Goal: Task Accomplishment & Management: Manage account settings

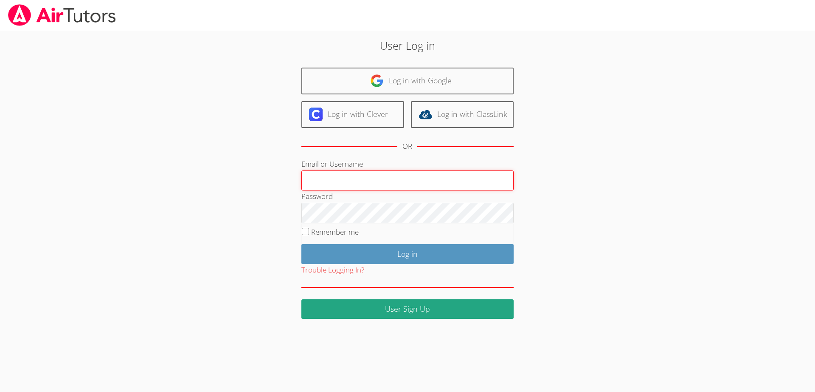
type input "[EMAIL_ADDRESS][DOMAIN_NAME]"
click at [573, 174] on div "User Log in Log in with Google Log in with Clever Log in with ClassLink OR Emai…" at bounding box center [408, 177] width 440 height 281
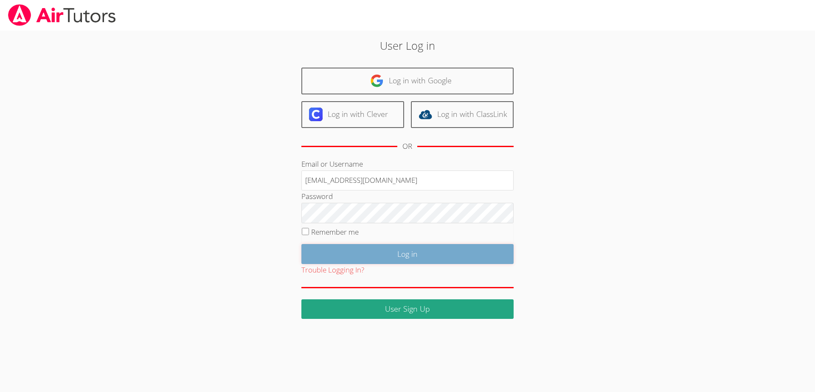
click at [463, 250] on input "Log in" at bounding box center [407, 254] width 212 height 20
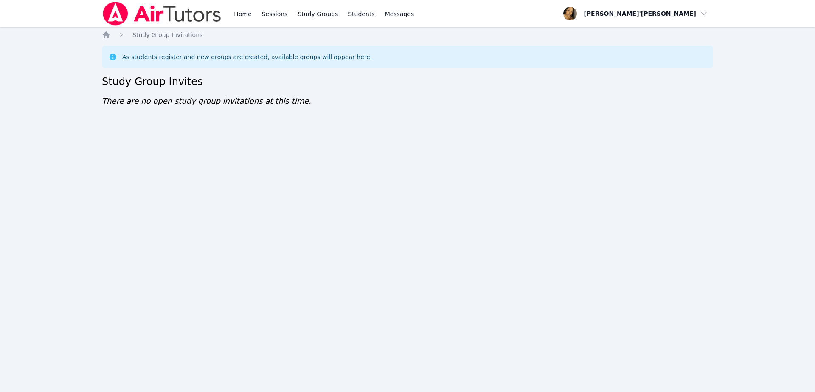
click at [408, 183] on div "Home Sessions Study Groups Students Messages Open user menu Lee'Tayna Hostick O…" at bounding box center [407, 196] width 815 height 392
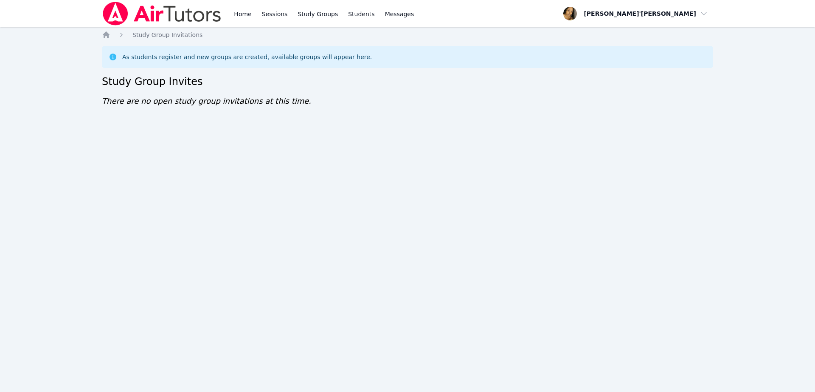
click at [408, 183] on div "Home Sessions Study Groups Students Messages Open user menu Lee'Tayna Hostick O…" at bounding box center [407, 196] width 815 height 392
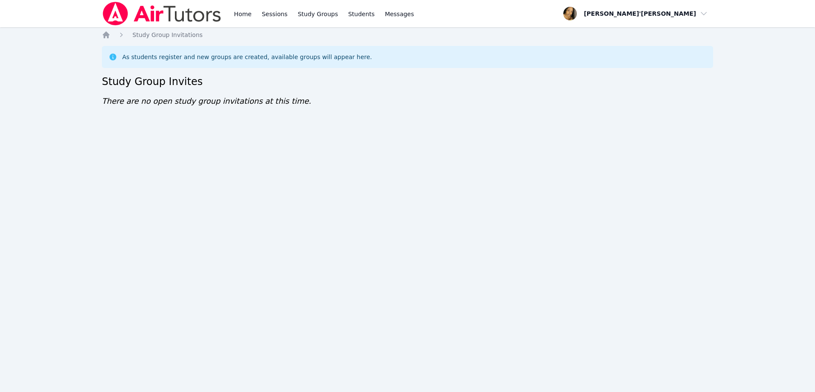
click at [408, 183] on div "Home Sessions Study Groups Students Messages Open user menu Lee'Tayna Hostick O…" at bounding box center [407, 196] width 815 height 392
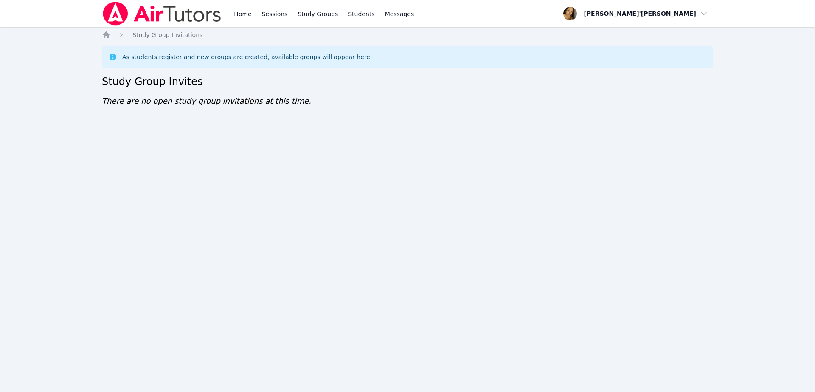
click at [408, 183] on div "Home Sessions Study Groups Students Messages Open user menu Lee'Tayna Hostick O…" at bounding box center [407, 196] width 815 height 392
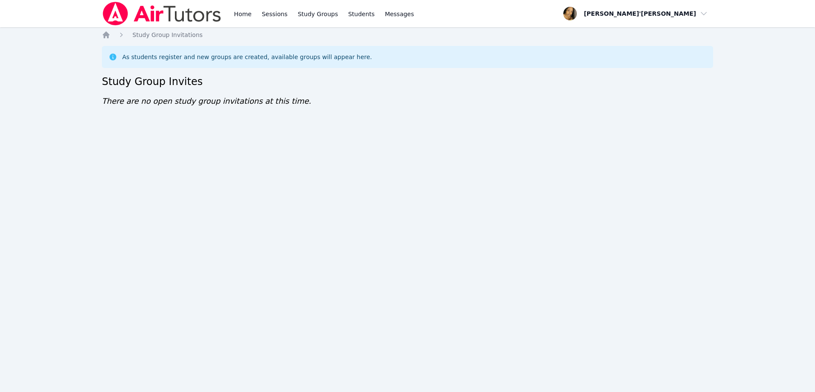
click at [408, 183] on div "Home Sessions Study Groups Students Messages Open user menu Lee'Tayna Hostick O…" at bounding box center [407, 196] width 815 height 392
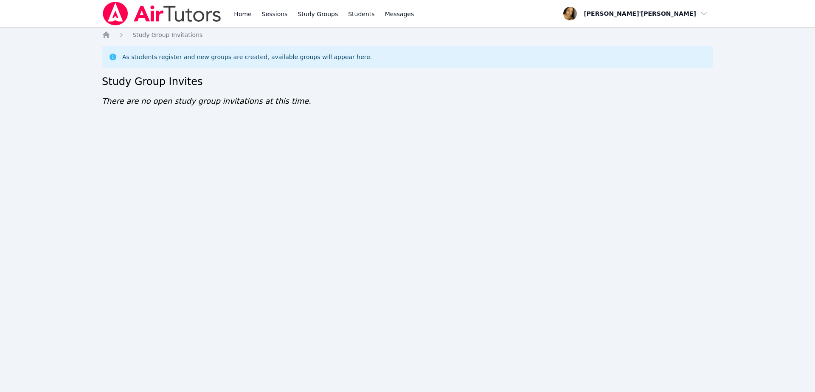
click at [408, 183] on div "Home Sessions Study Groups Students Messages Open user menu Lee'Tayna Hostick O…" at bounding box center [407, 196] width 815 height 392
click at [79, 19] on nav "Home Sessions Study Groups Students Messages Open user menu Lee'Tayna Hostick O…" at bounding box center [407, 13] width 815 height 27
click at [148, 178] on div "Home Sessions Study Groups Students Messages Open user menu Lee'Tayna Hostick O…" at bounding box center [407, 196] width 815 height 392
click at [46, 208] on div "Home Sessions Study Groups Students Messages Open user menu Lee'Tayna Hostick O…" at bounding box center [407, 196] width 815 height 392
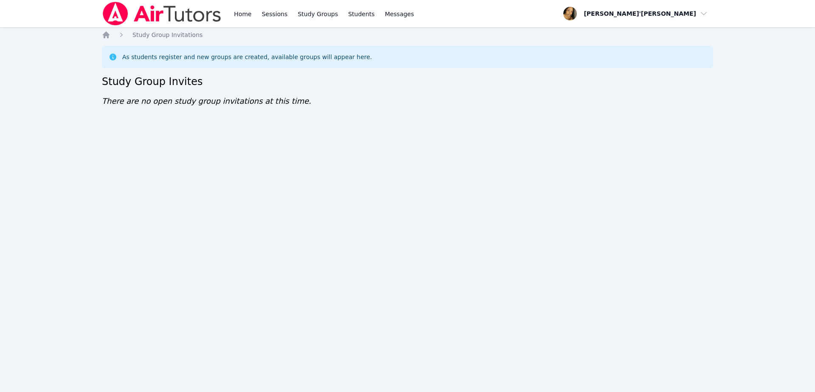
click at [120, 76] on h2 "Study Group Invites" at bounding box center [407, 82] width 611 height 14
